Goal: Find contact information

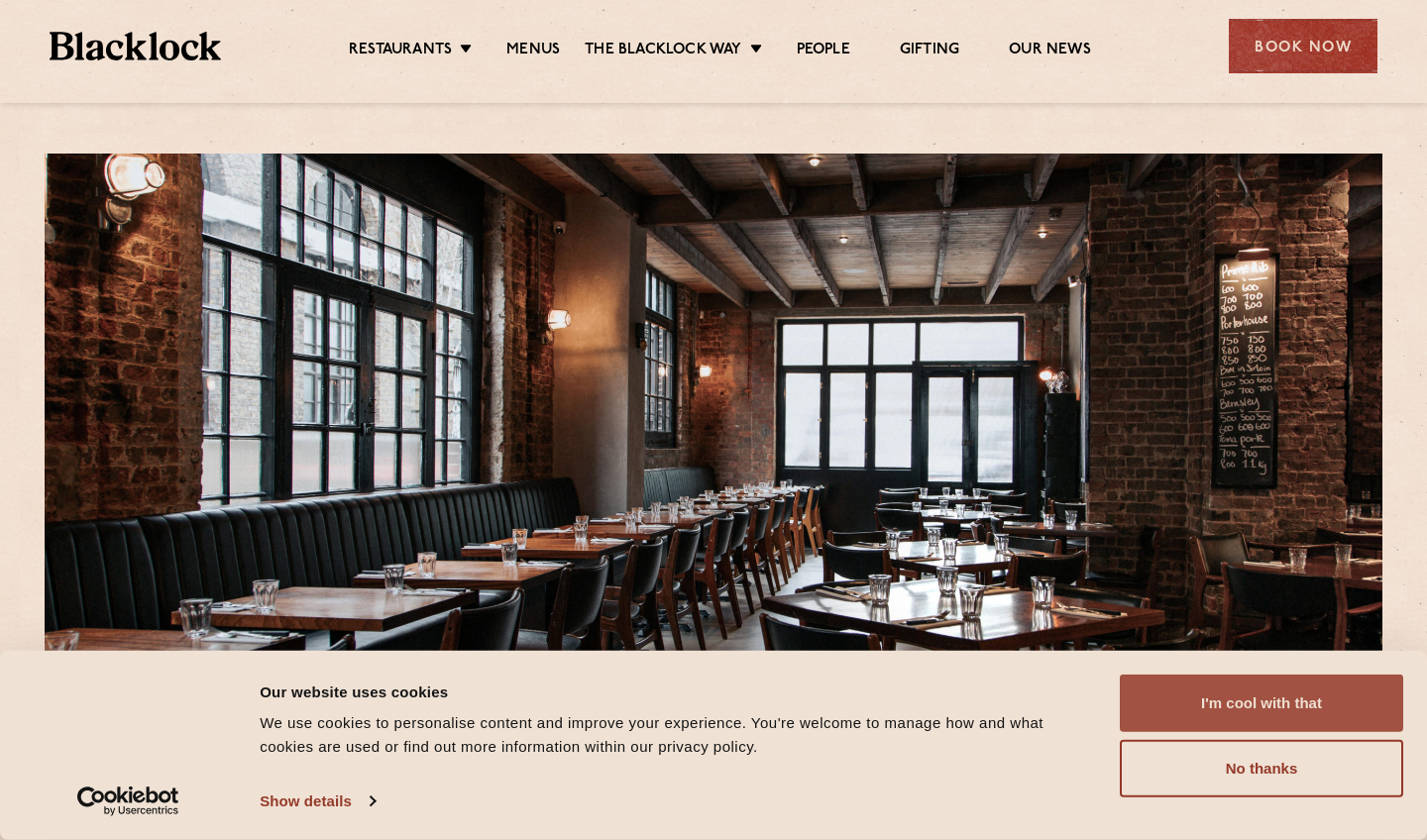
click at [1217, 696] on button "I'm cool with that" at bounding box center [1262, 703] width 283 height 58
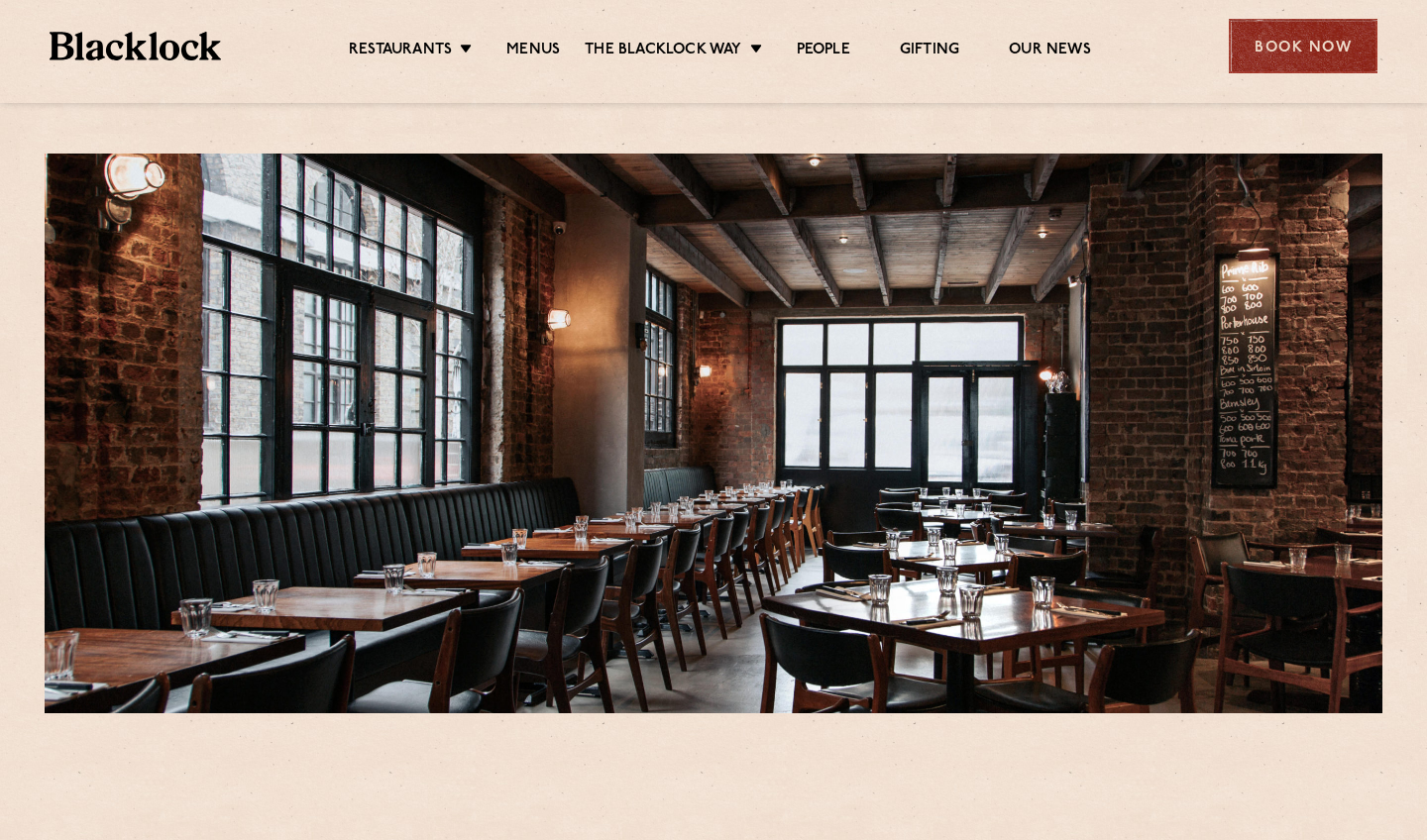
click at [1279, 44] on div "Book Now" at bounding box center [1302, 46] width 148 height 55
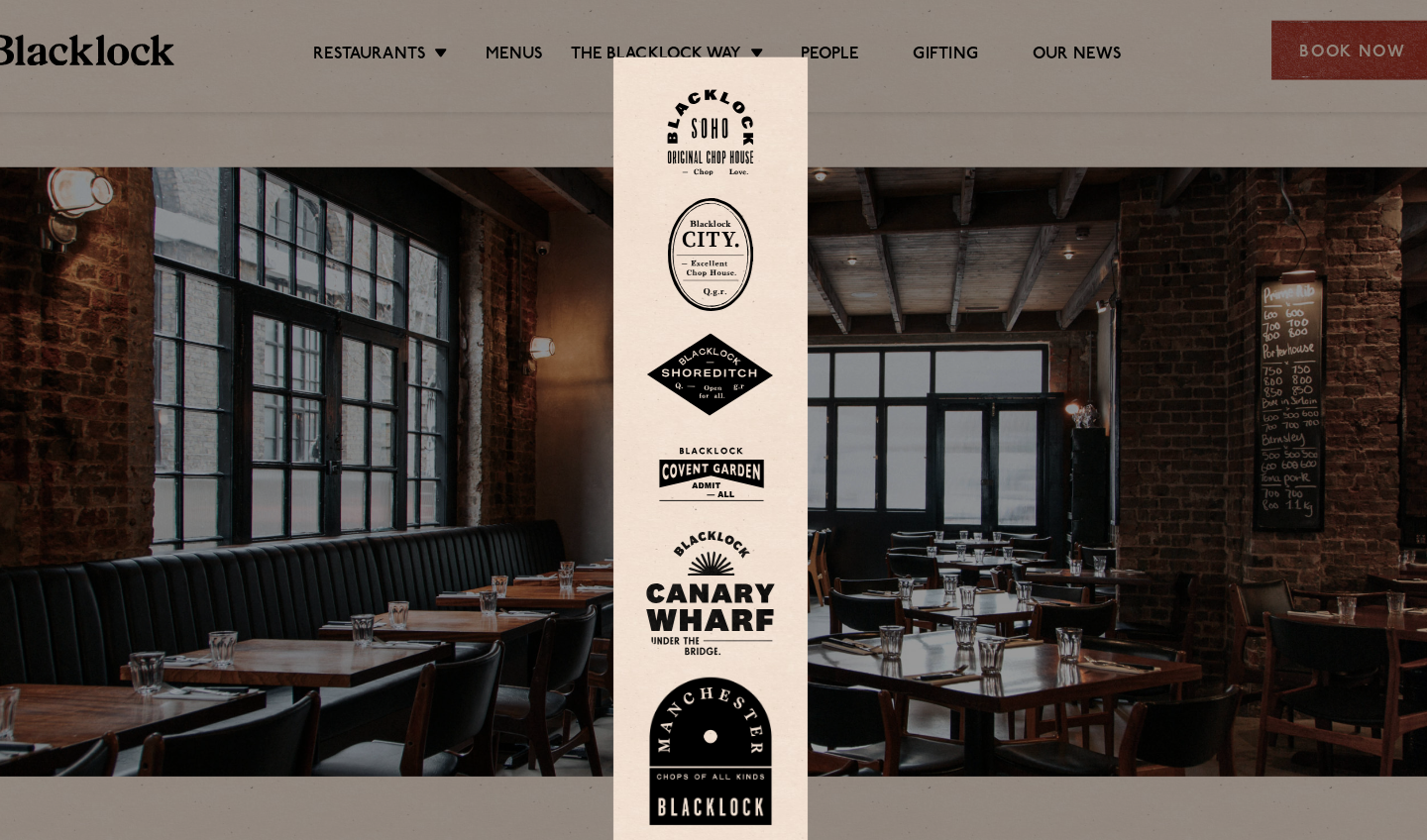
click at [654, 351] on img at bounding box center [713, 345] width 119 height 78
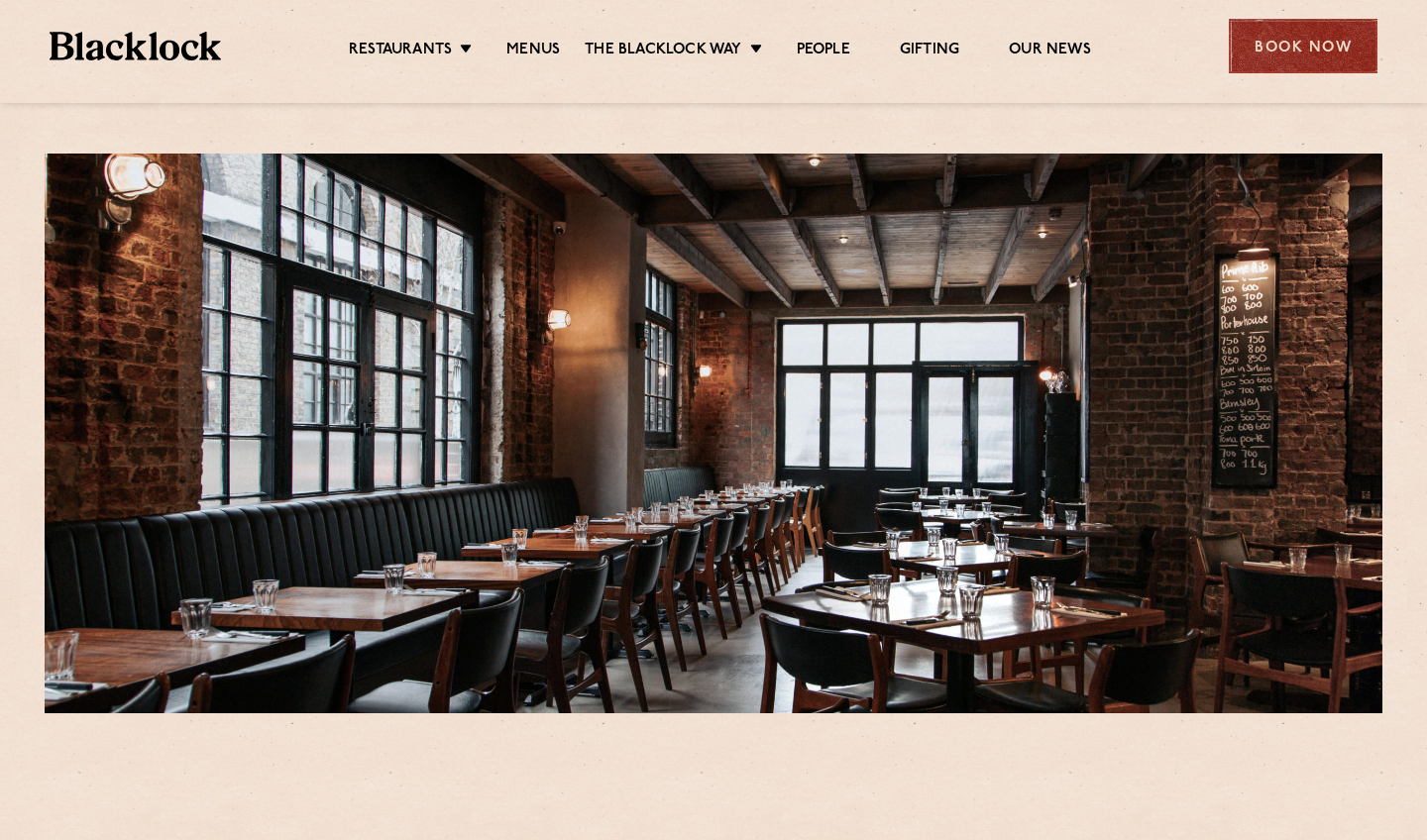
click at [1319, 39] on div "Book Now" at bounding box center [1302, 46] width 148 height 55
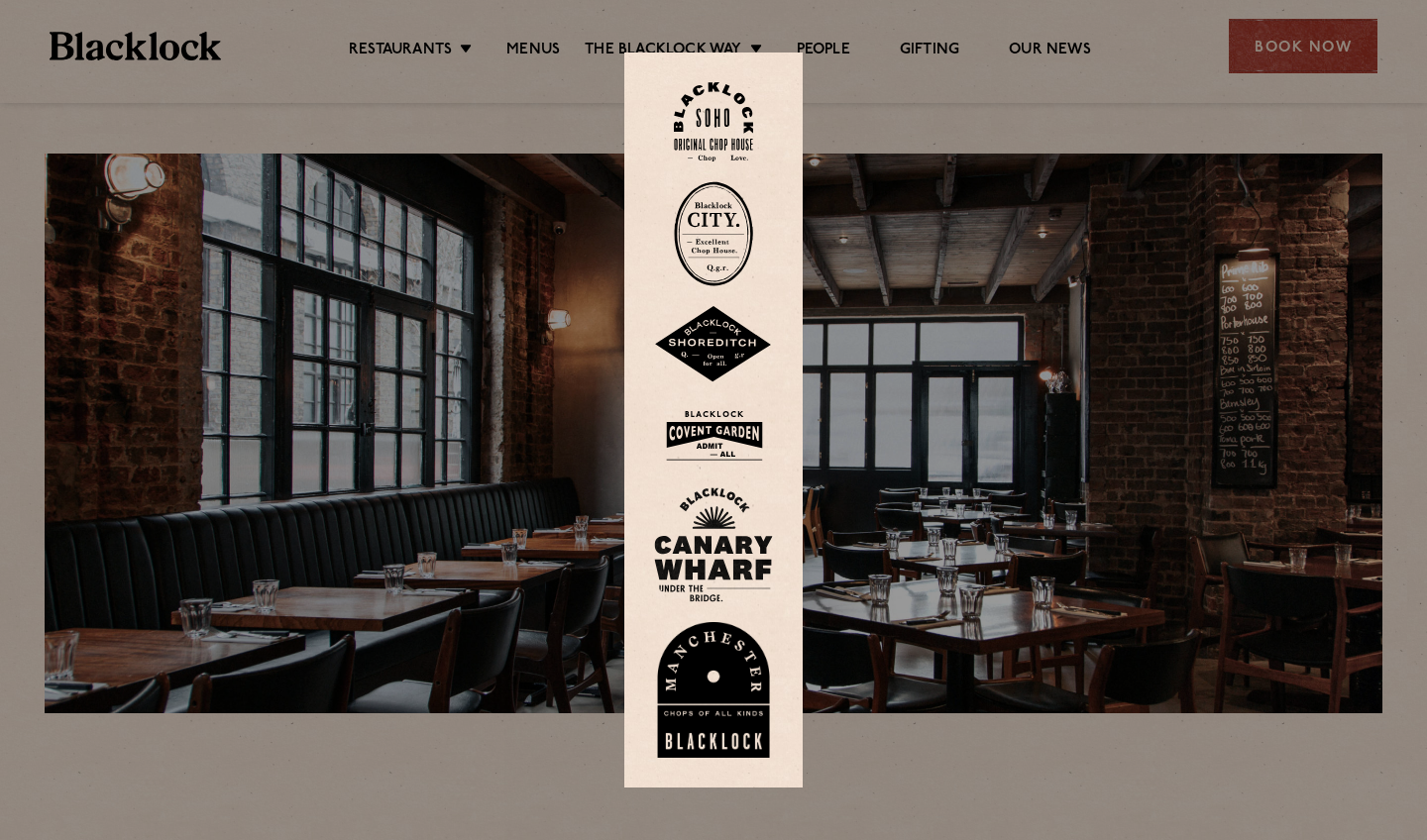
click at [712, 352] on img at bounding box center [713, 345] width 119 height 78
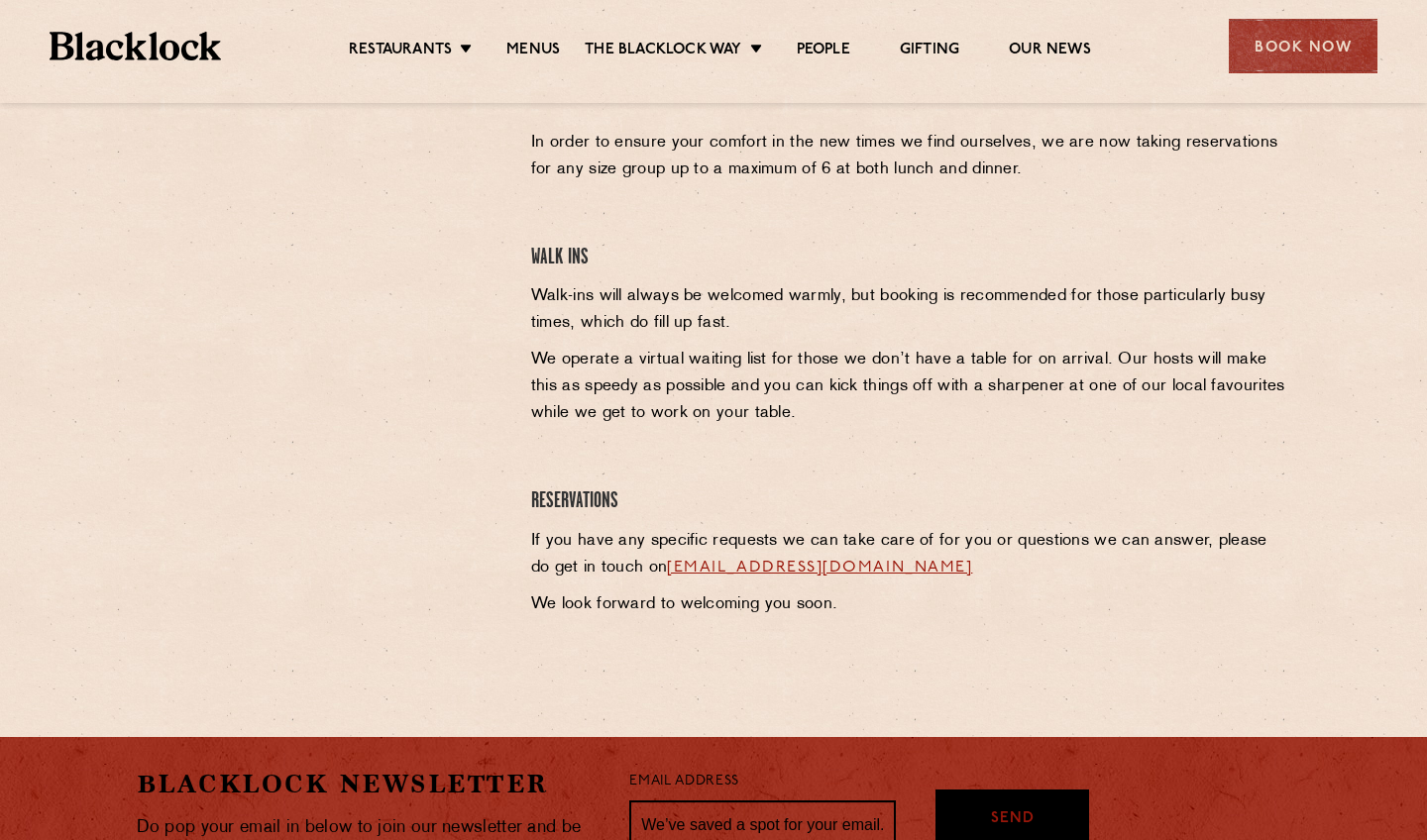
scroll to position [645, 0]
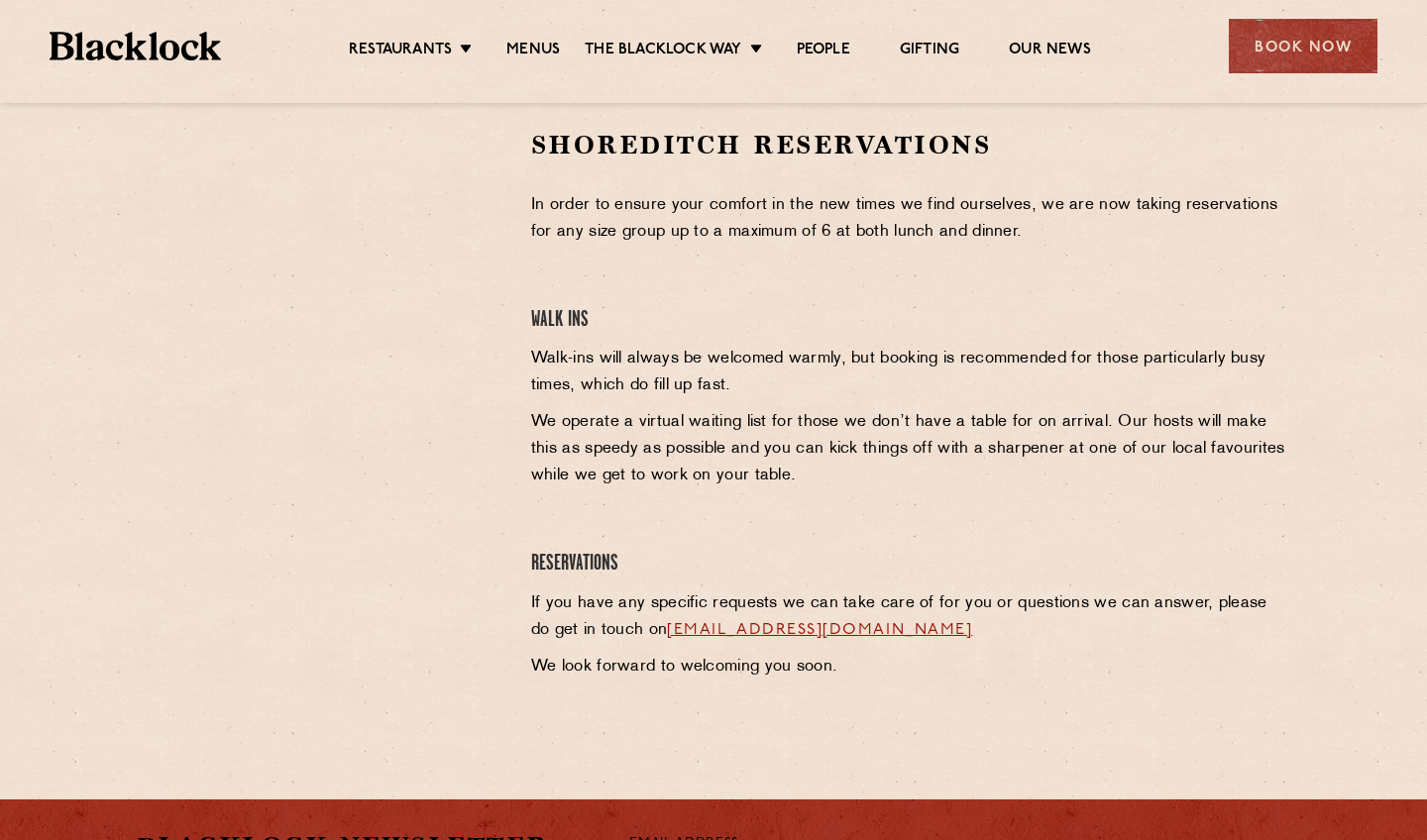
drag, startPoint x: 961, startPoint y: 631, endPoint x: 646, endPoint y: 626, distance: 315.0
click at [646, 626] on p "If you have any specific requests we can take care of for you or questions we c…" at bounding box center [911, 618] width 760 height 54
copy p "[EMAIL_ADDRESS][DOMAIN_NAME]"
